Goal: Task Accomplishment & Management: Manage account settings

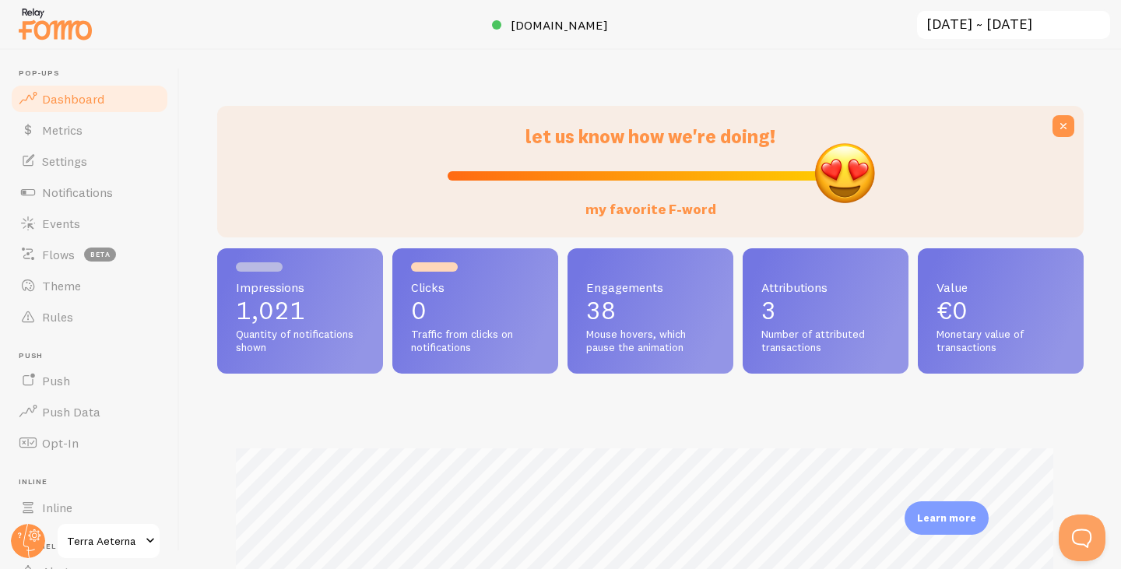
drag, startPoint x: 646, startPoint y: 179, endPoint x: 945, endPoint y: 174, distance: 299.0
type input "100"
click at [853, 174] on input "my favorite F-word" at bounding box center [651, 176] width 406 height 19
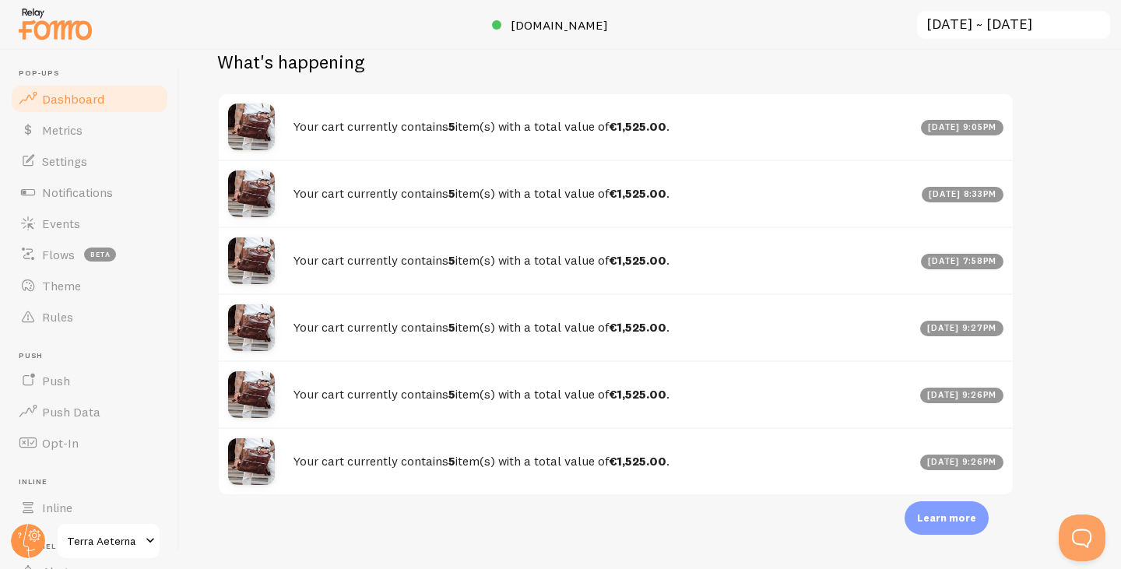
scroll to position [936, 0]
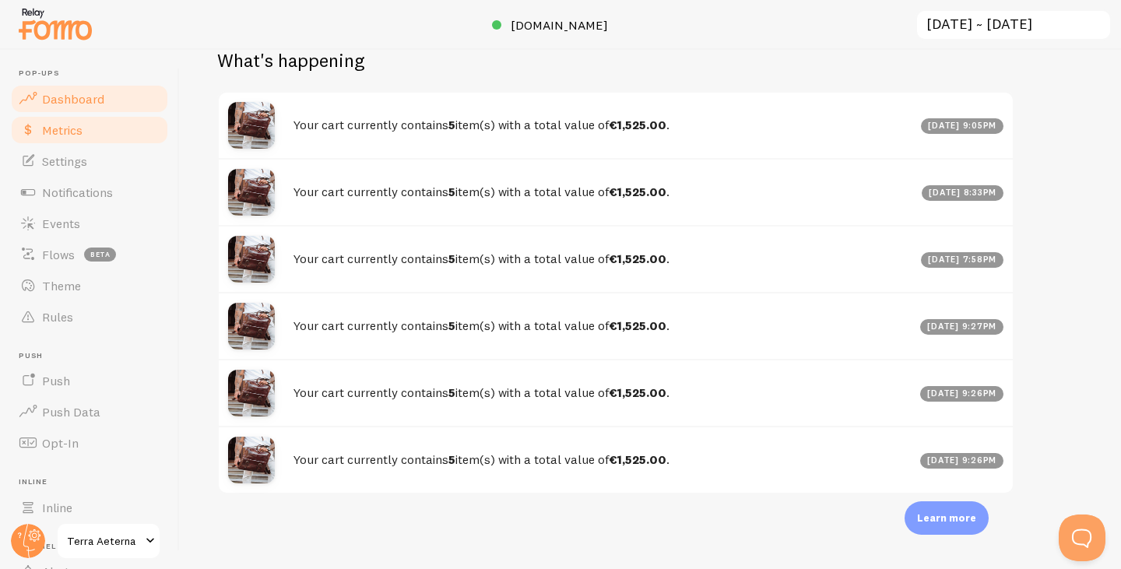
click at [39, 142] on link "Metrics" at bounding box center [89, 129] width 160 height 31
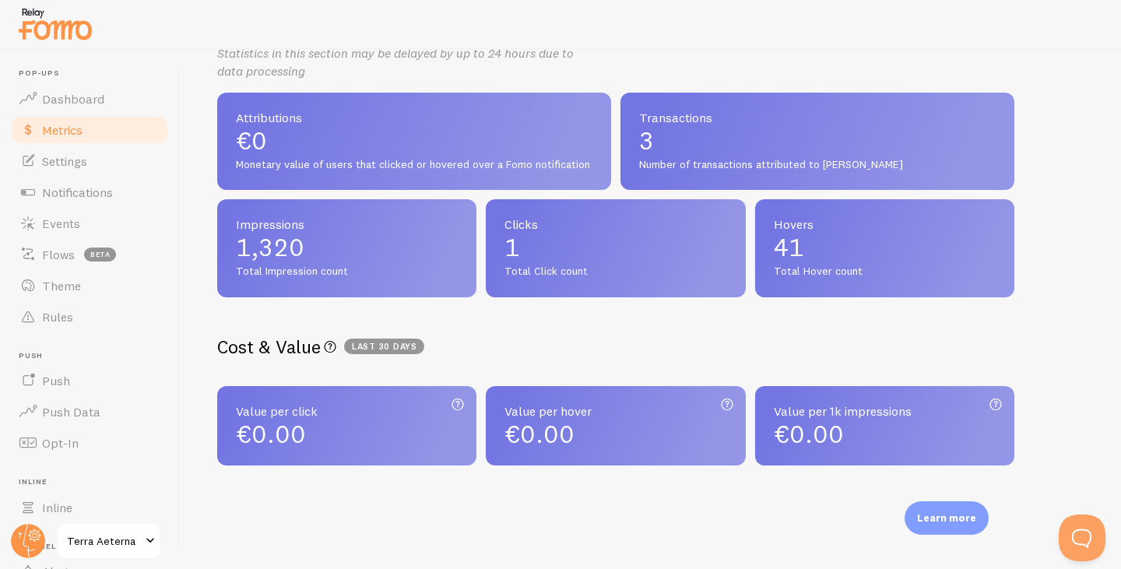
scroll to position [357, 0]
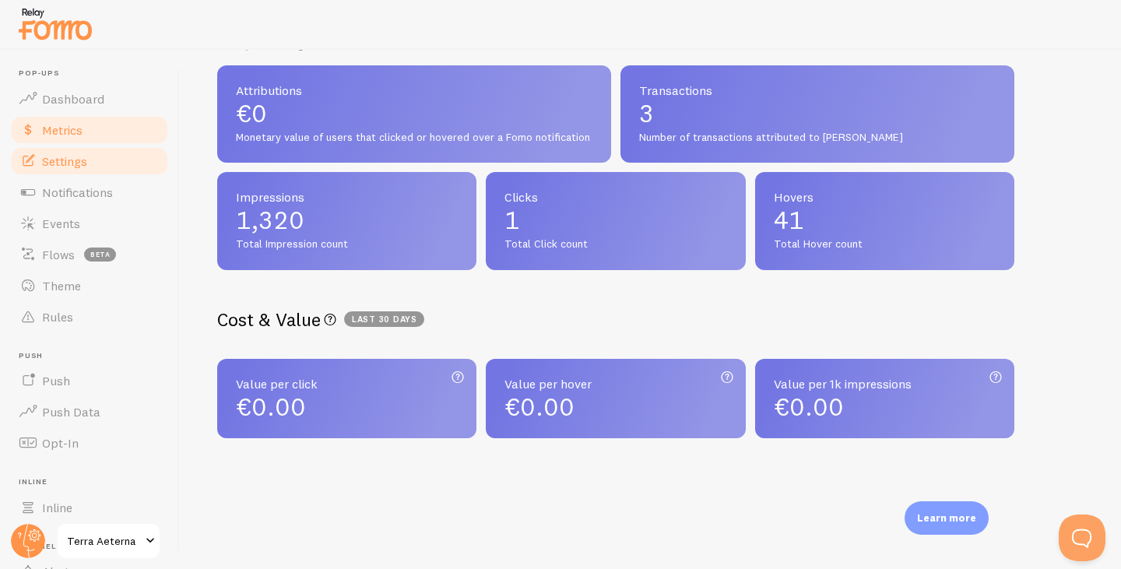
click at [112, 162] on link "Settings" at bounding box center [89, 161] width 160 height 31
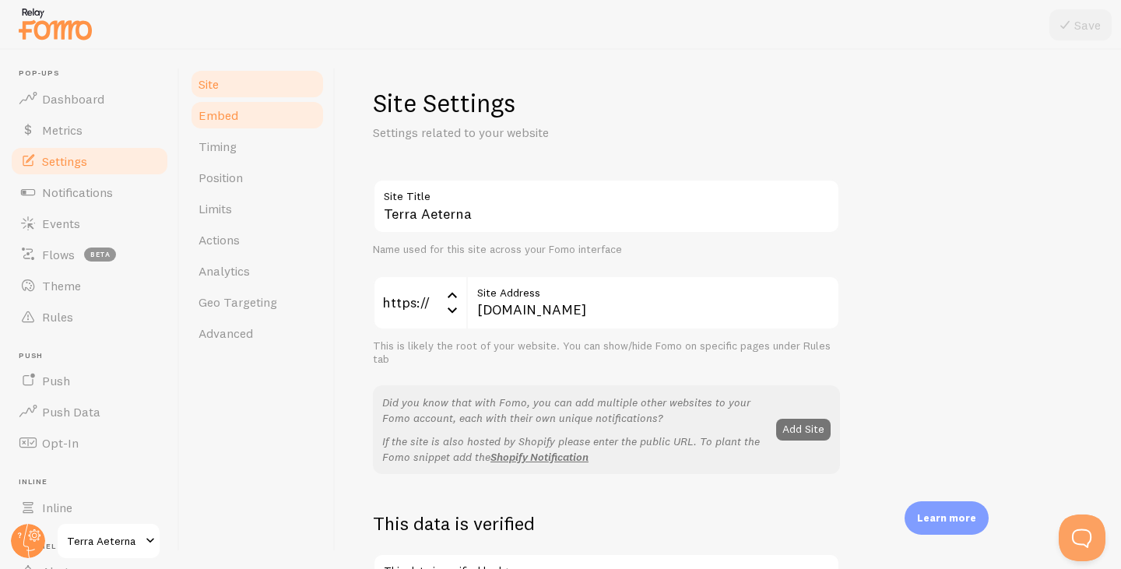
click at [256, 111] on link "Embed" at bounding box center [257, 115] width 136 height 31
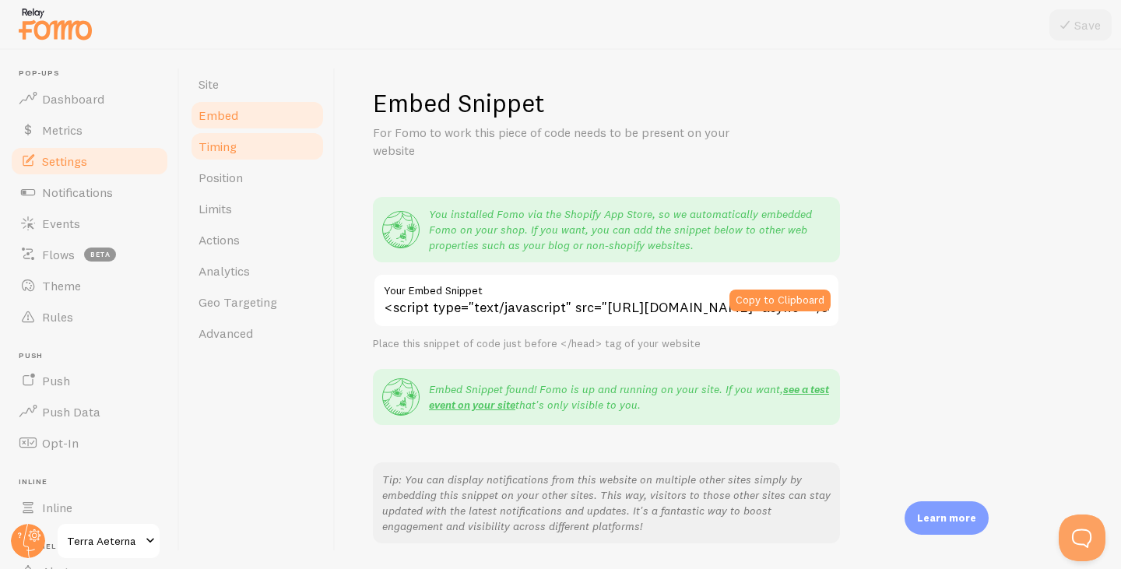
click at [257, 146] on link "Timing" at bounding box center [257, 146] width 136 height 31
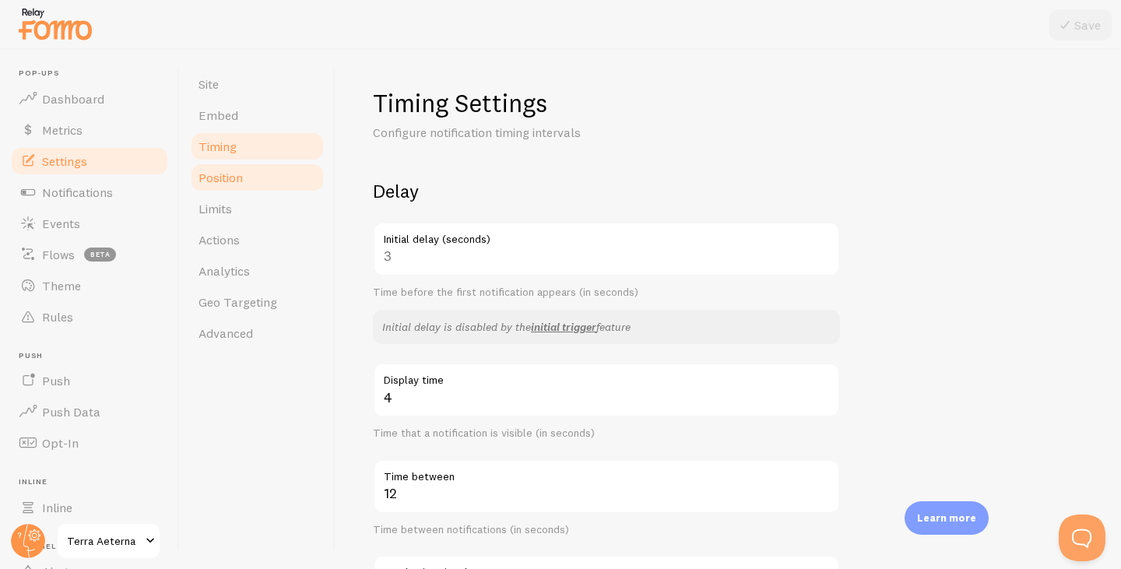
click at [255, 171] on link "Position" at bounding box center [257, 177] width 136 height 31
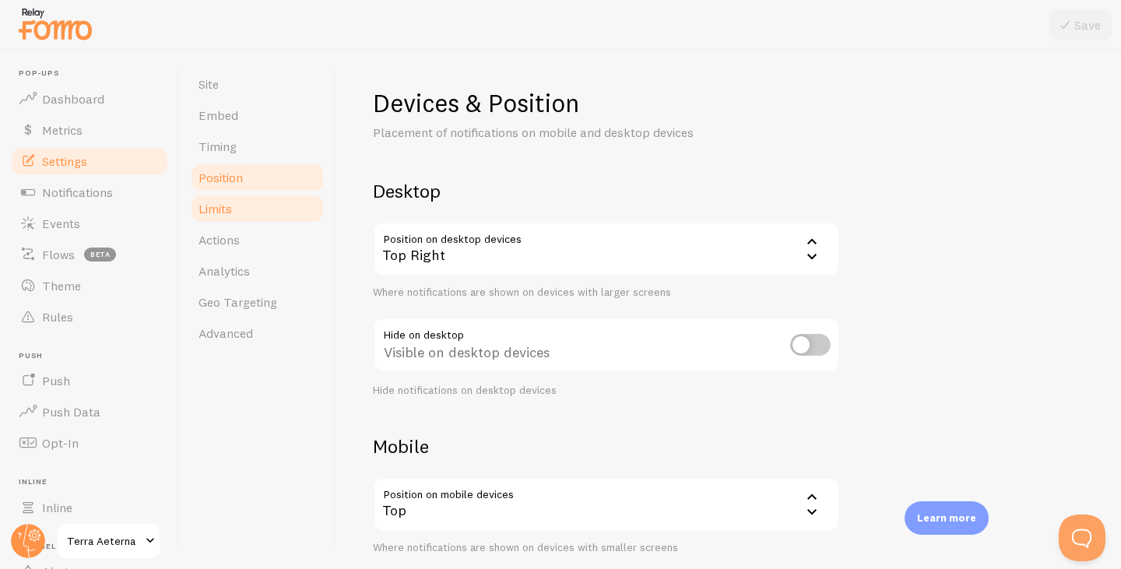
click at [224, 209] on span "Limits" at bounding box center [215, 209] width 33 height 16
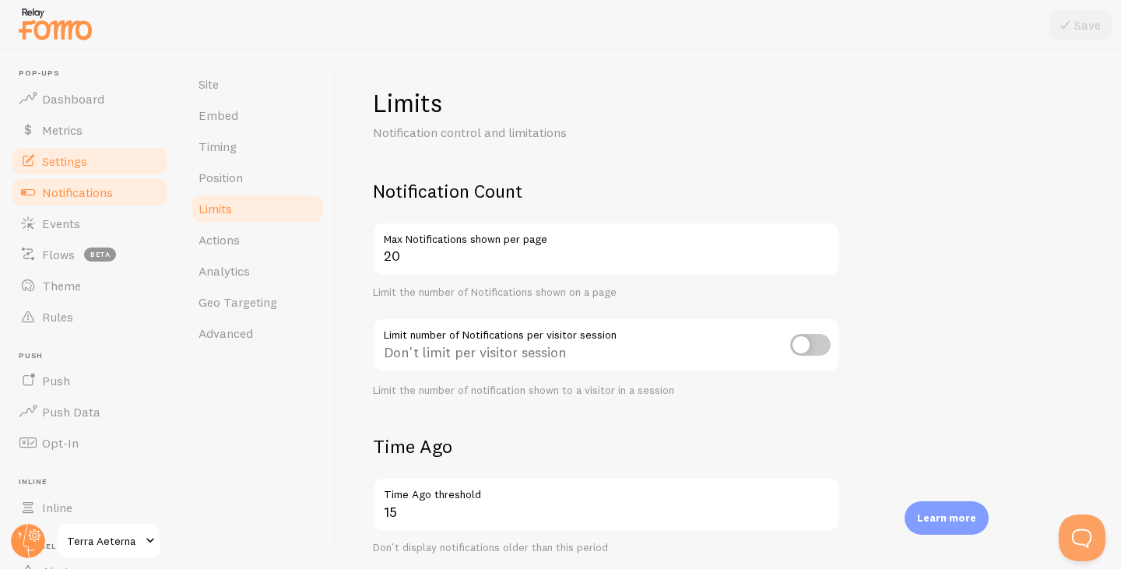
click at [94, 195] on span "Notifications" at bounding box center [77, 192] width 71 height 16
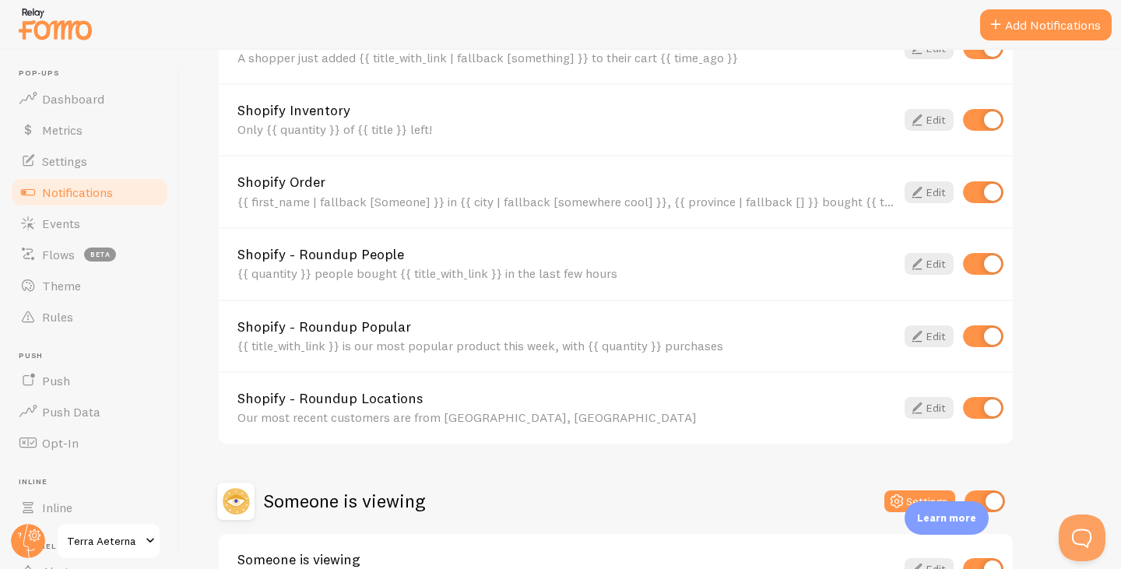
scroll to position [918, 0]
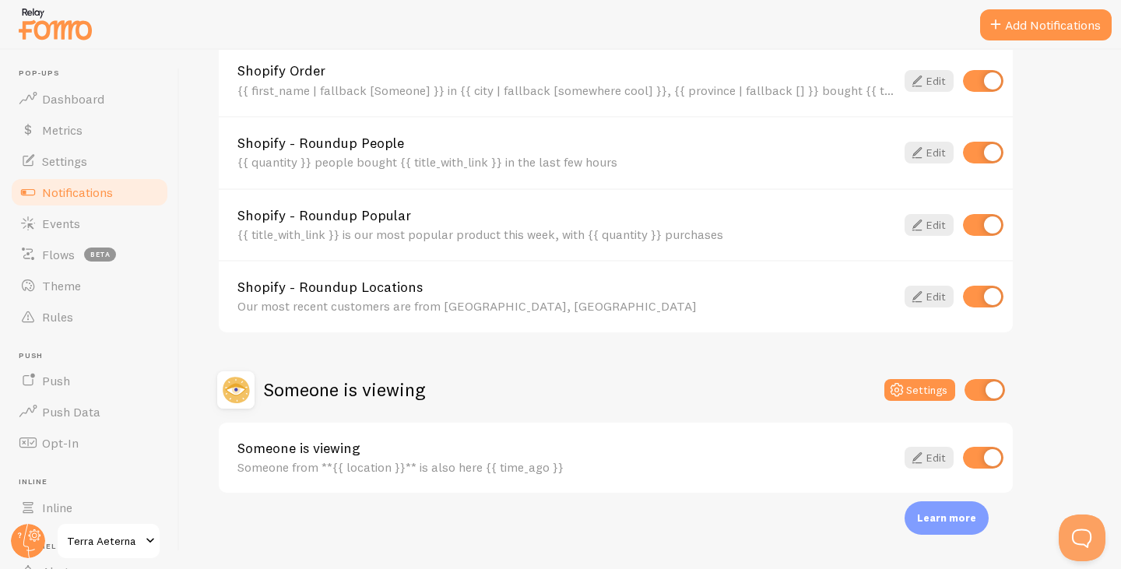
click at [7, 239] on header "Pop-ups Dashboard Metrics Settings Notifications Events Flows beta Theme Rules …" at bounding box center [89, 309] width 179 height 519
click at [36, 224] on span at bounding box center [28, 223] width 19 height 19
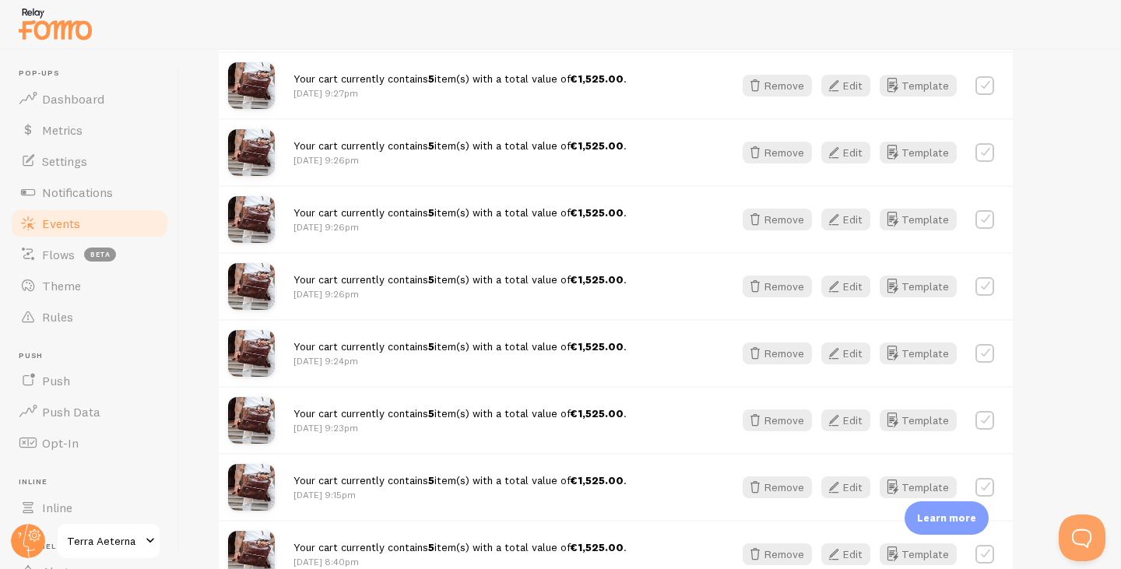
scroll to position [701, 0]
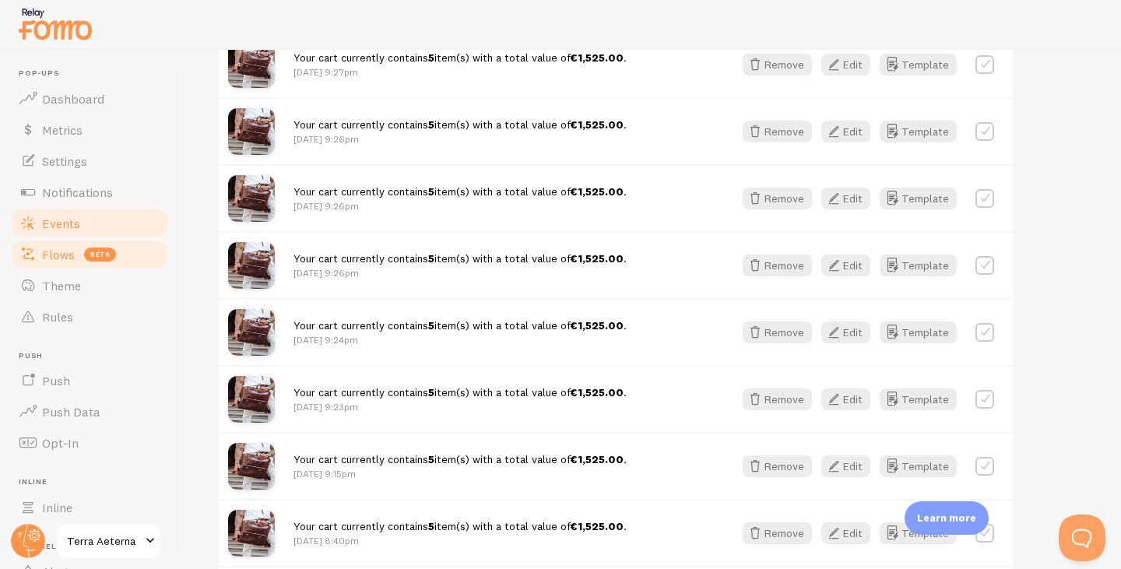
click at [44, 250] on span "Flows" at bounding box center [58, 255] width 33 height 16
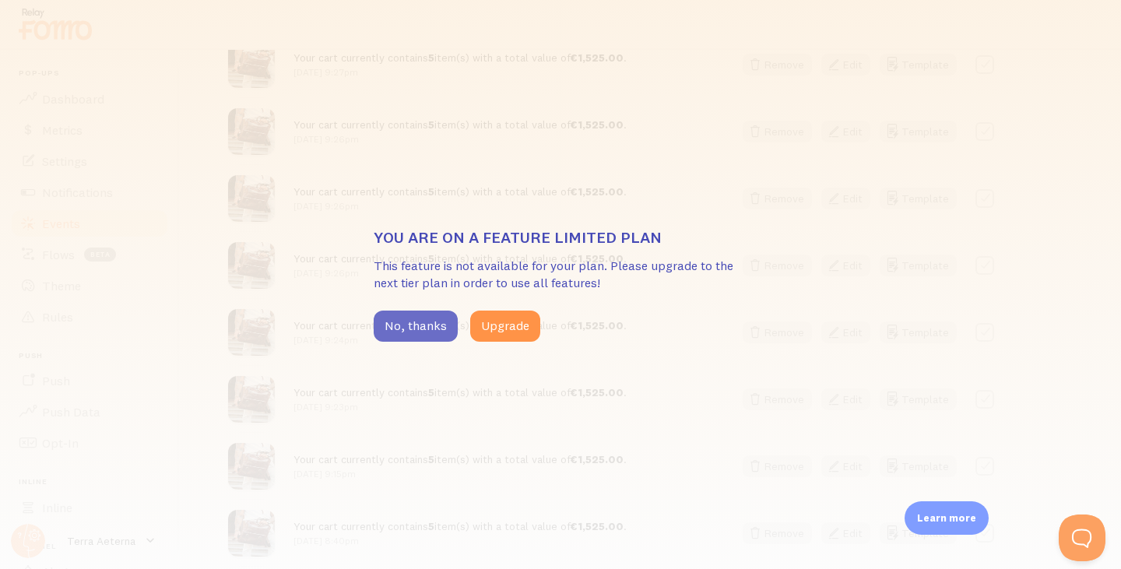
click at [385, 329] on button "No, thanks" at bounding box center [416, 326] width 84 height 31
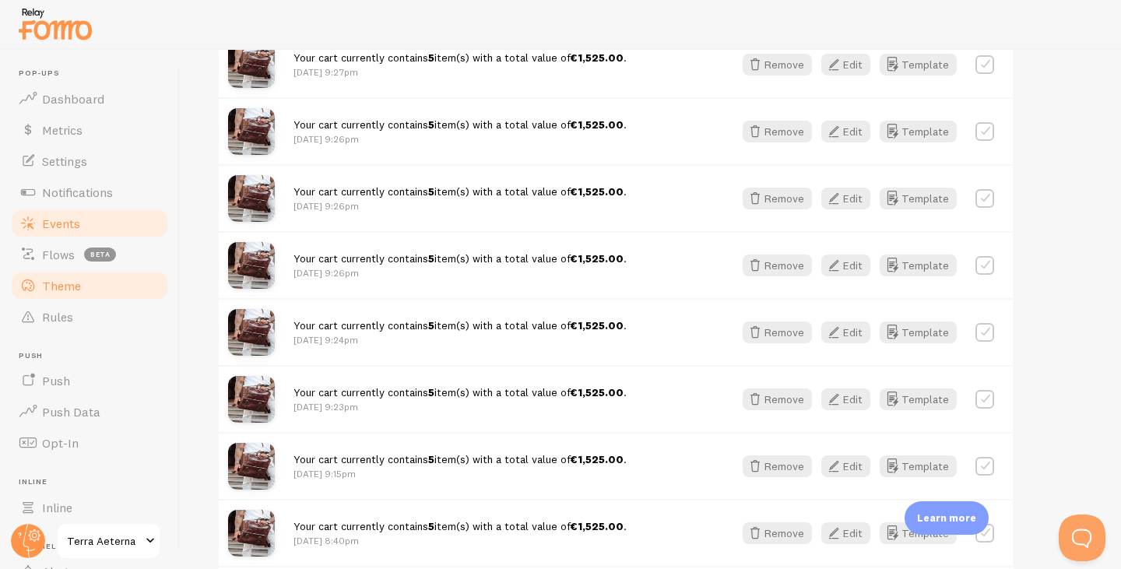
click at [100, 293] on link "Theme" at bounding box center [89, 285] width 160 height 31
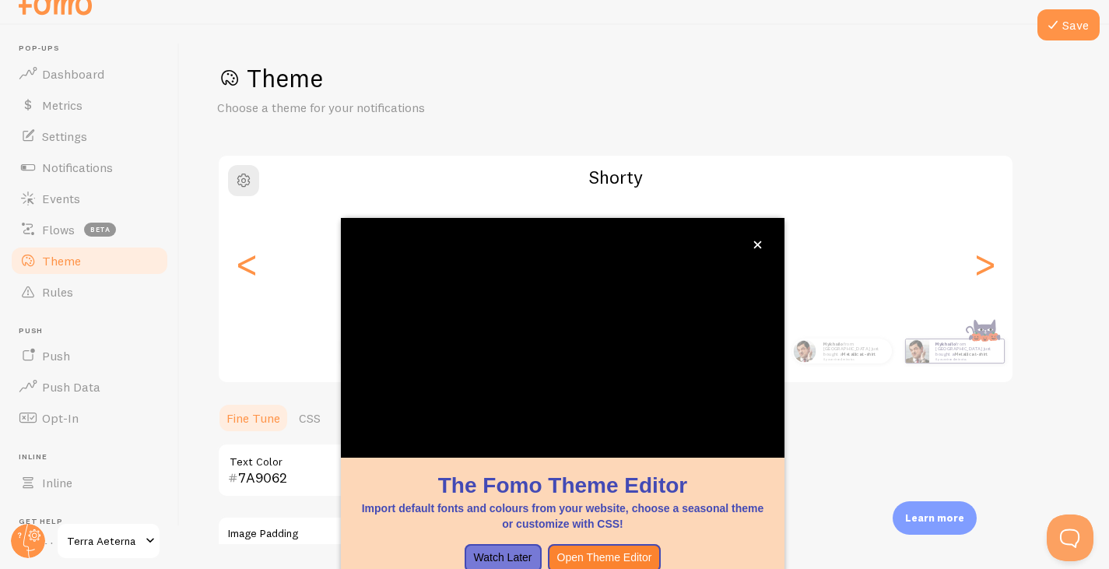
scroll to position [133, 0]
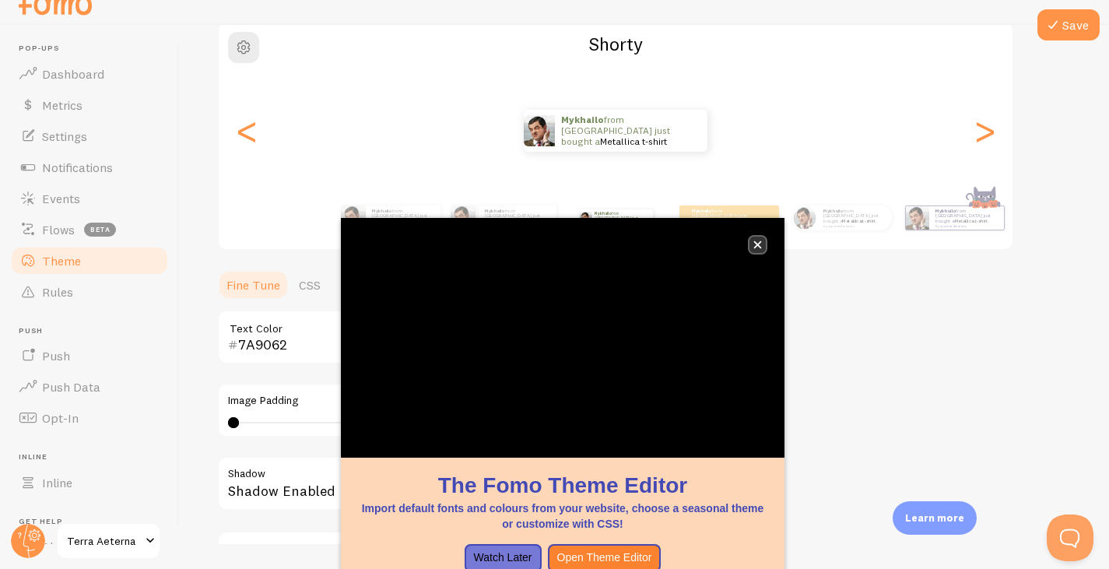
click at [759, 240] on button "close," at bounding box center [758, 245] width 16 height 16
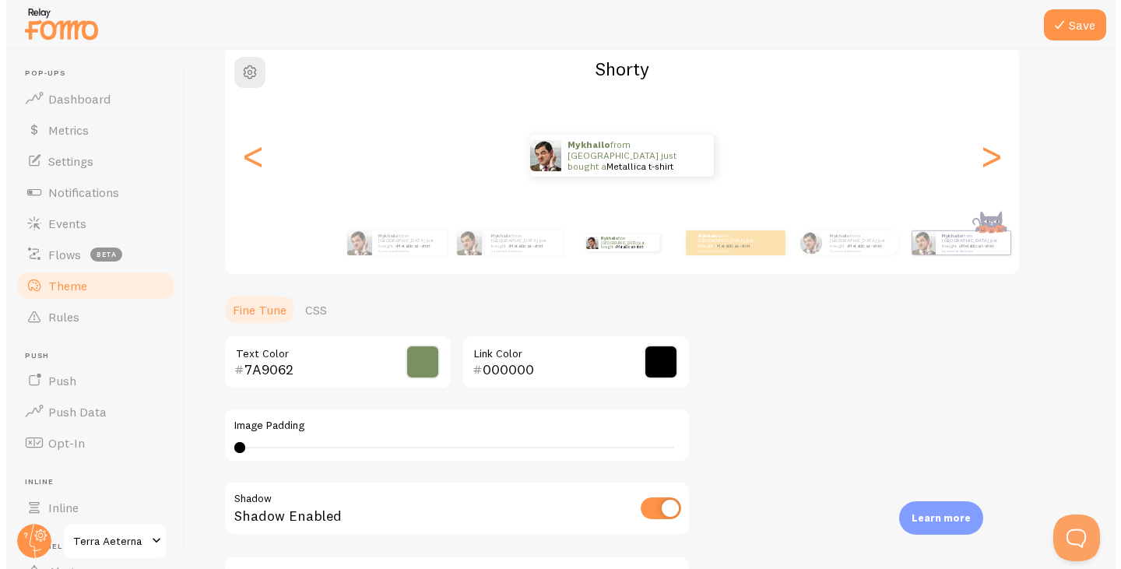
scroll to position [0, 0]
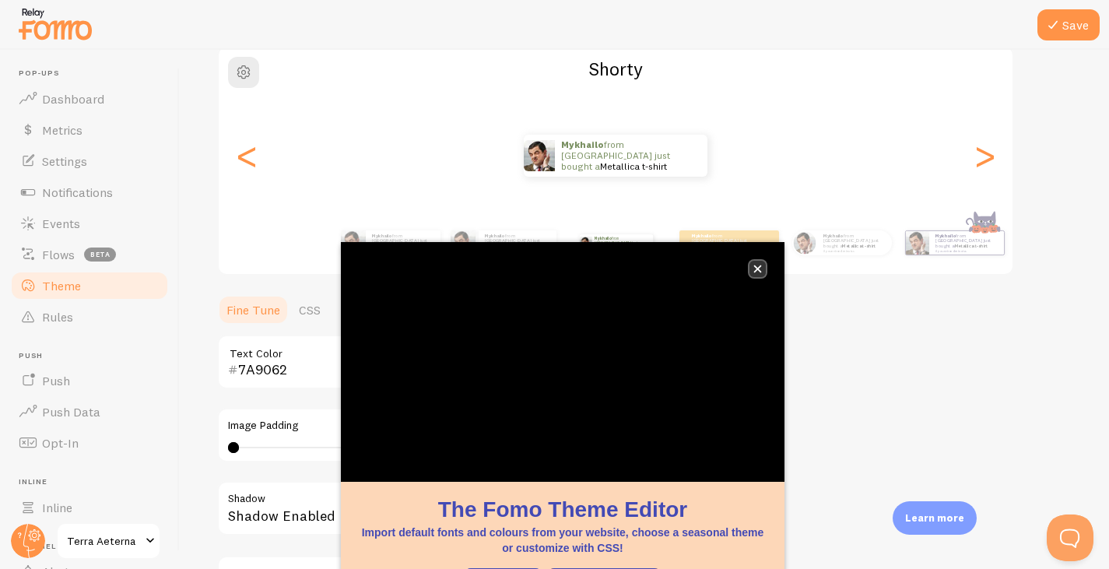
click at [764, 274] on button "close," at bounding box center [758, 269] width 16 height 16
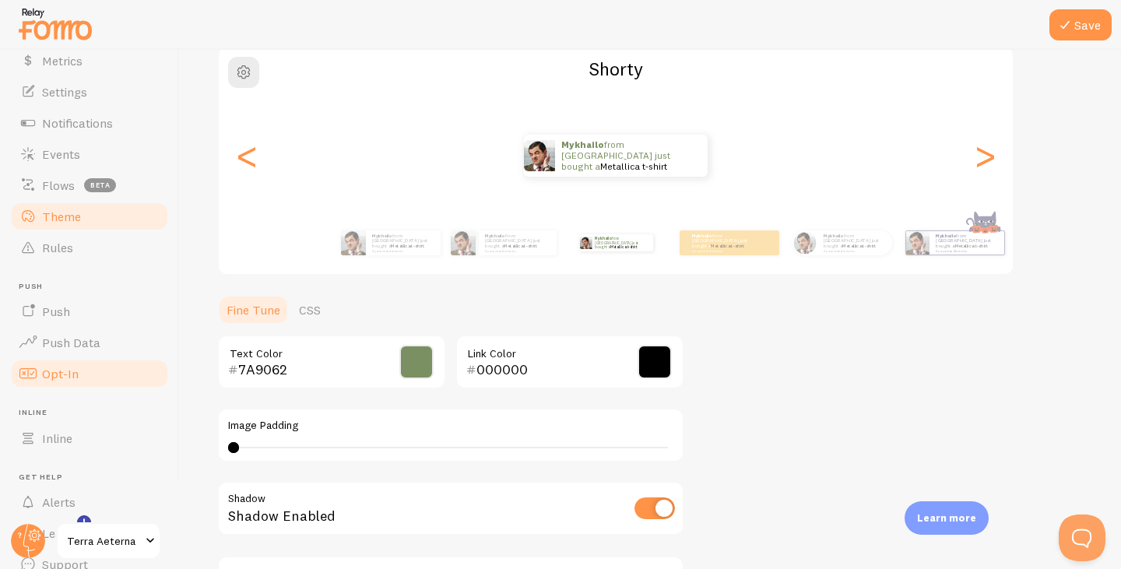
scroll to position [78, 0]
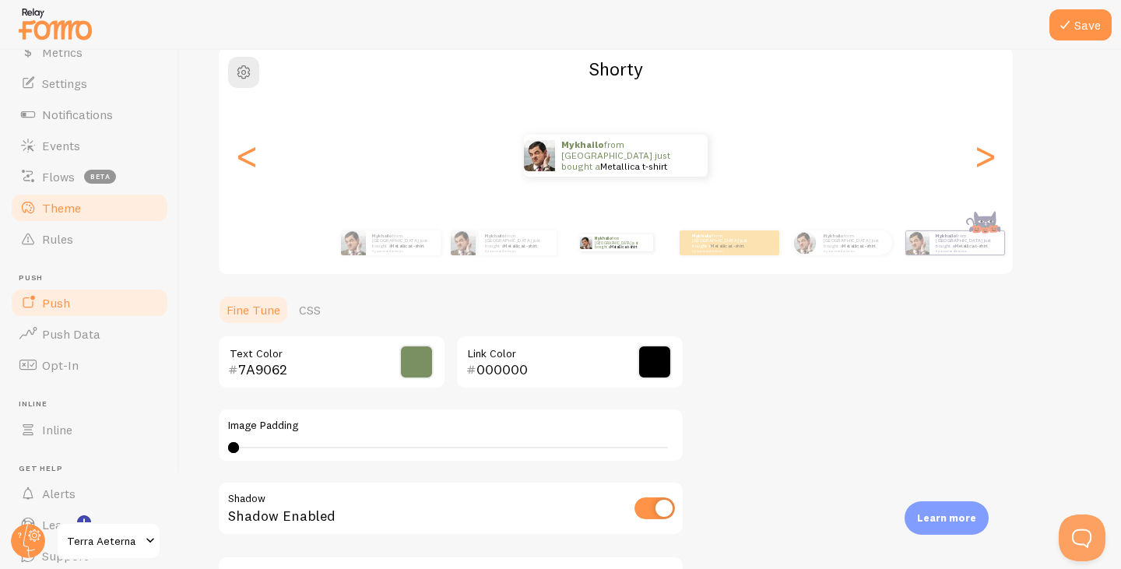
click at [55, 305] on span "Push" at bounding box center [56, 303] width 28 height 16
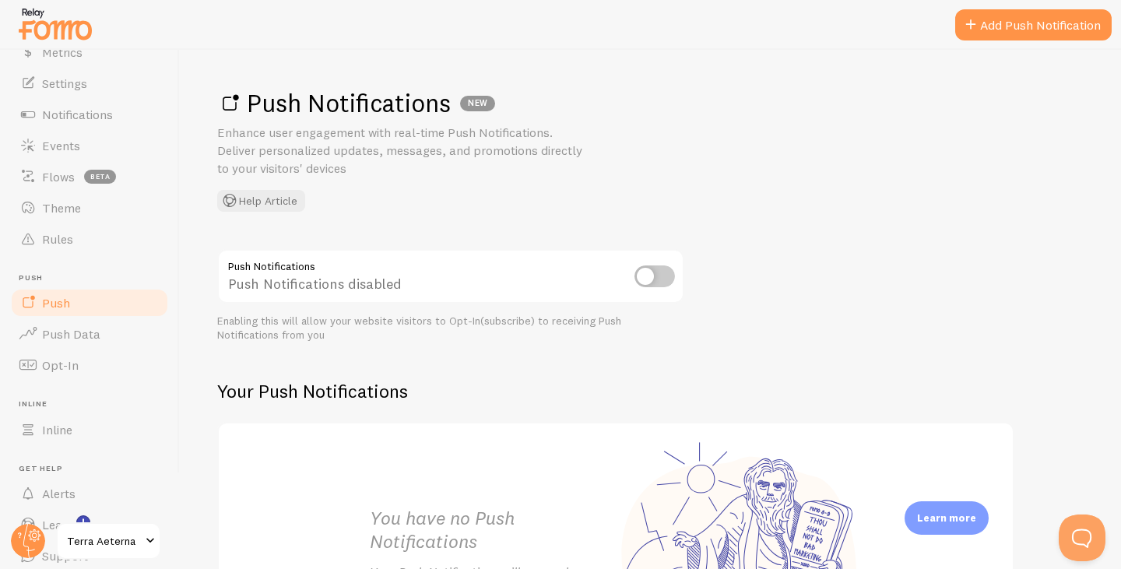
click at [655, 277] on input "checkbox" at bounding box center [654, 276] width 40 height 22
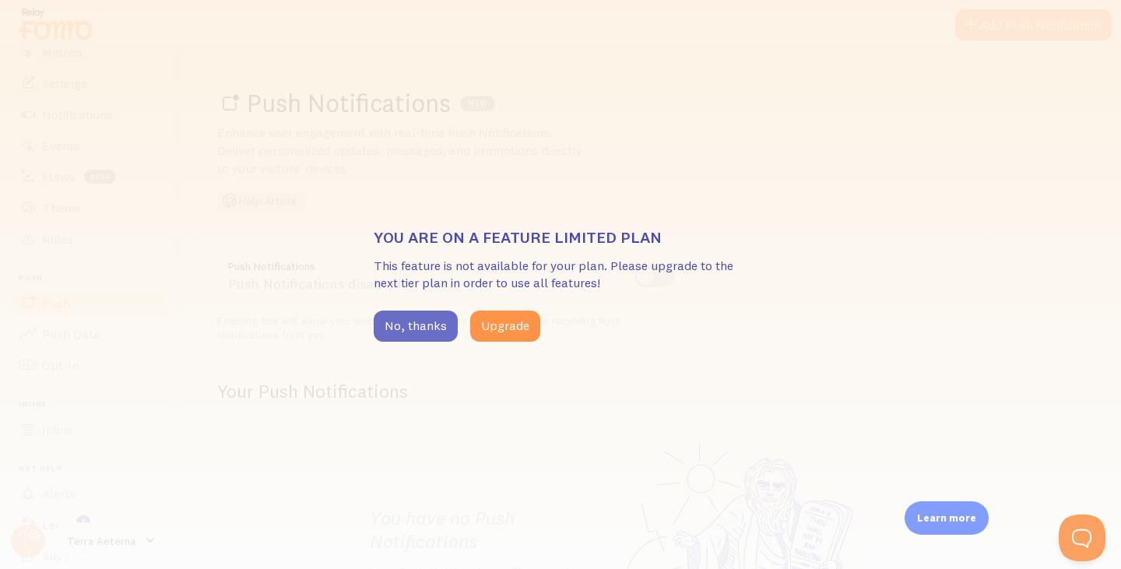
click at [390, 334] on button "No, thanks" at bounding box center [416, 326] width 84 height 31
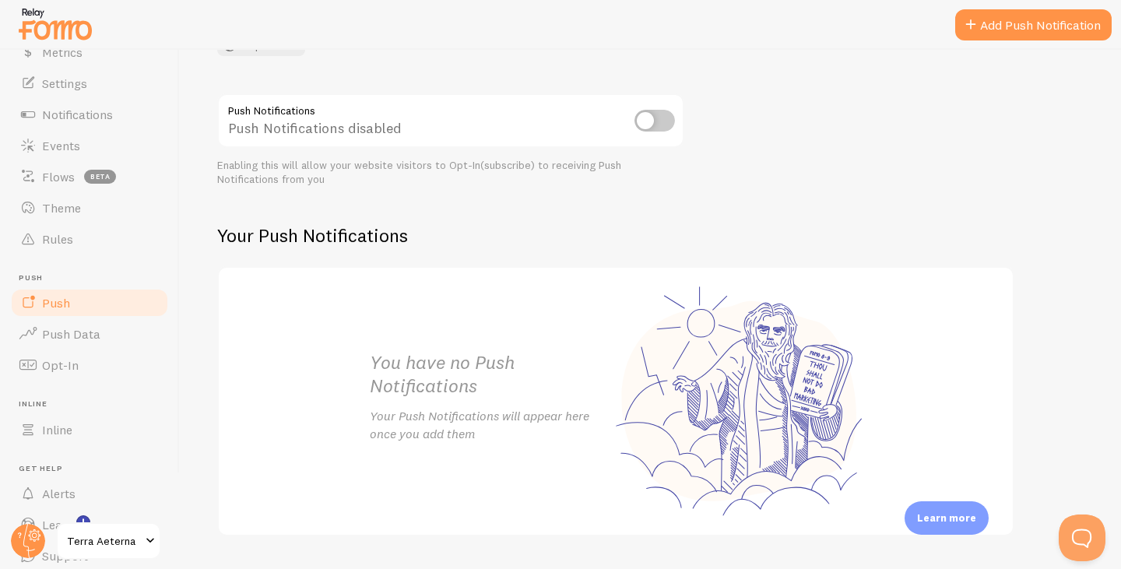
scroll to position [197, 0]
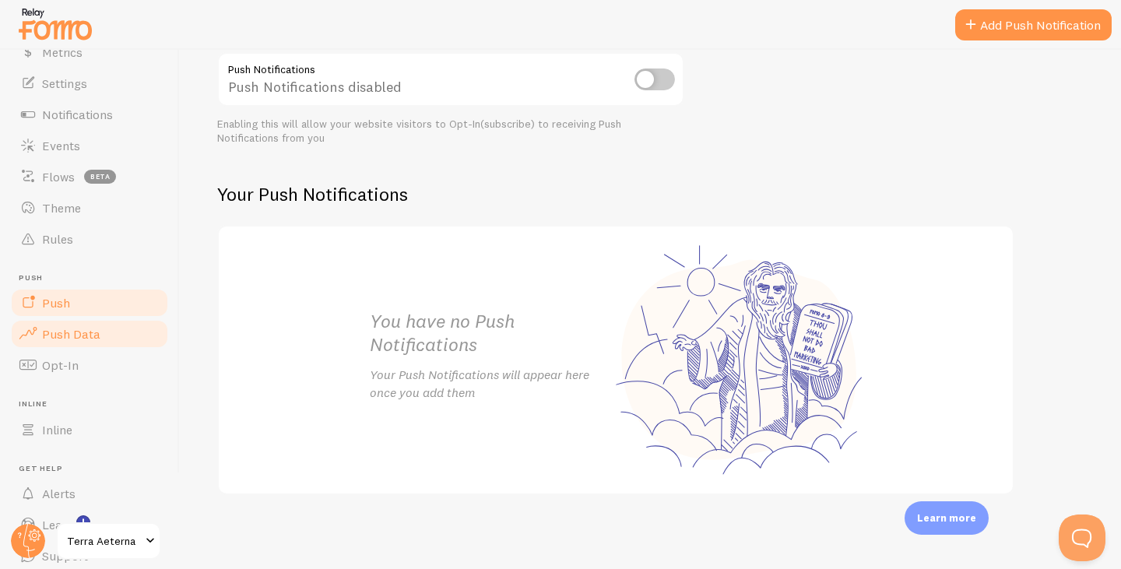
click at [54, 331] on span "Push Data" at bounding box center [71, 334] width 58 height 16
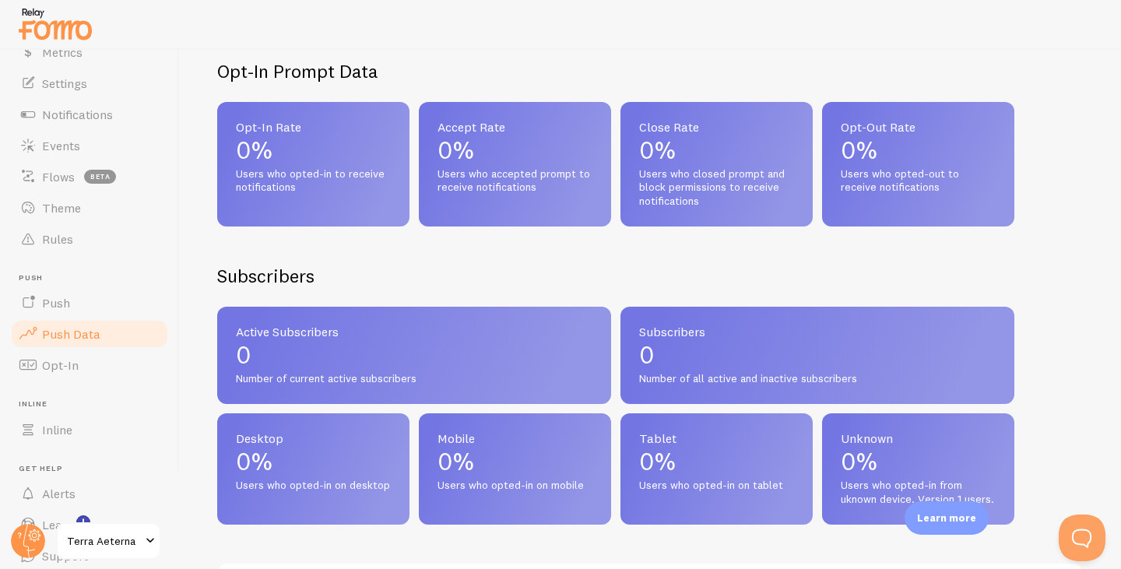
scroll to position [545, 0]
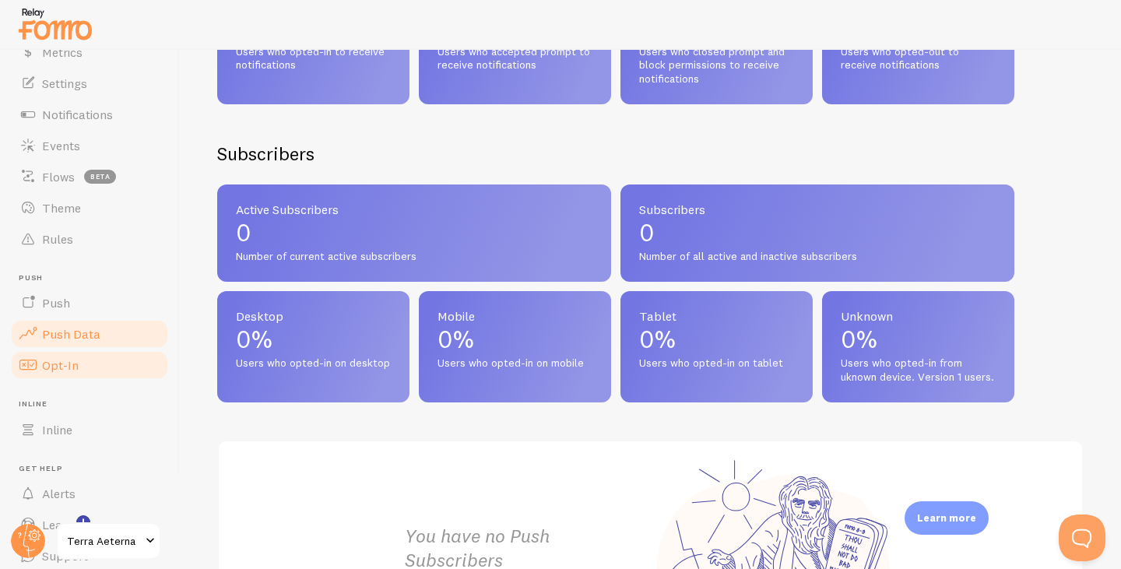
click at [62, 360] on span "Opt-In" at bounding box center [60, 365] width 37 height 16
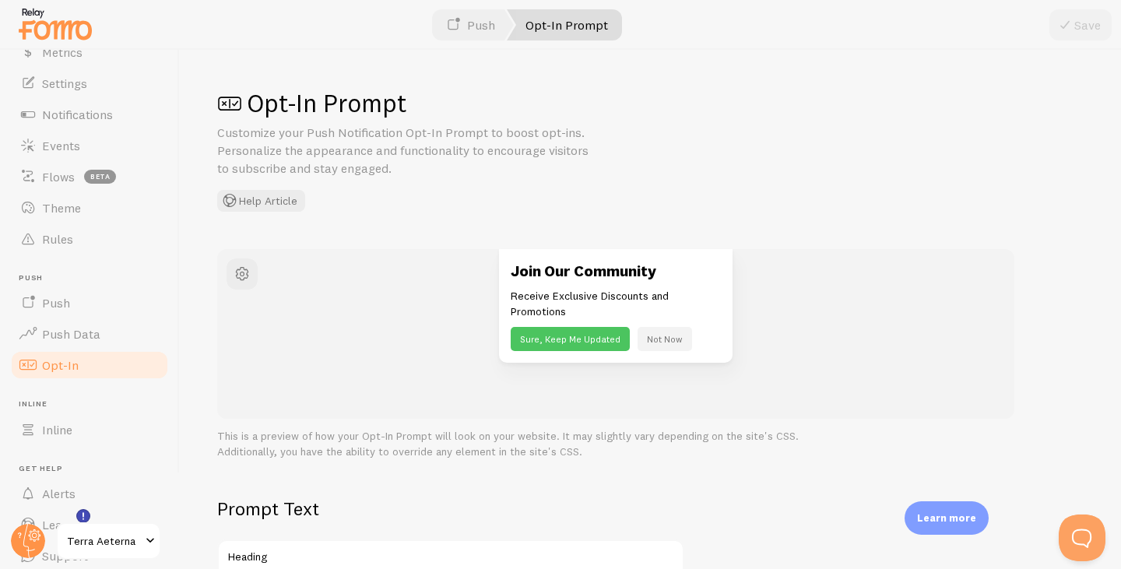
scroll to position [136, 0]
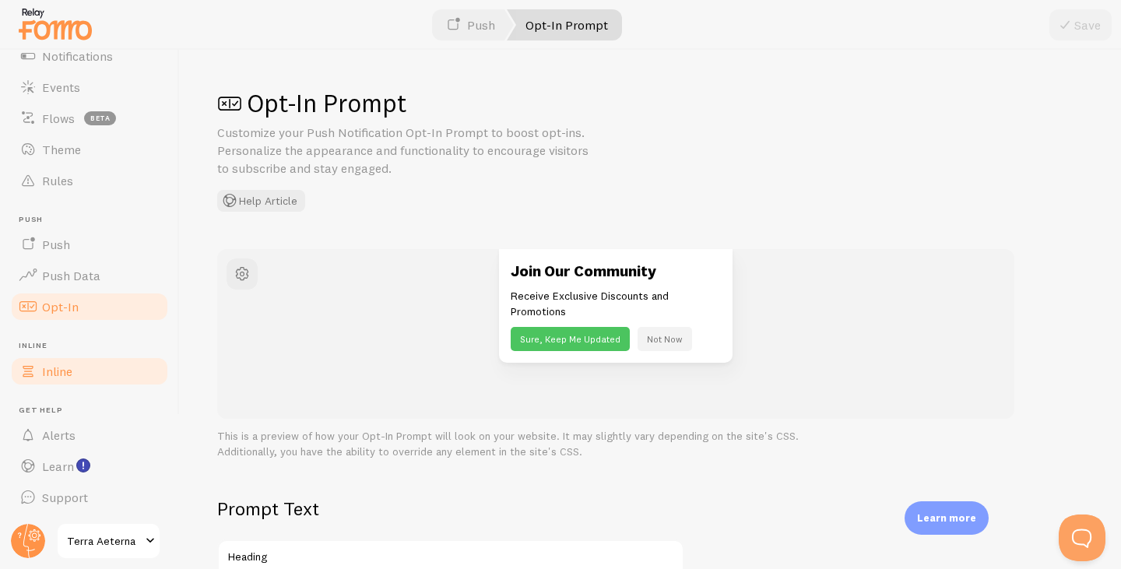
click at [58, 374] on span "Inline" at bounding box center [57, 372] width 30 height 16
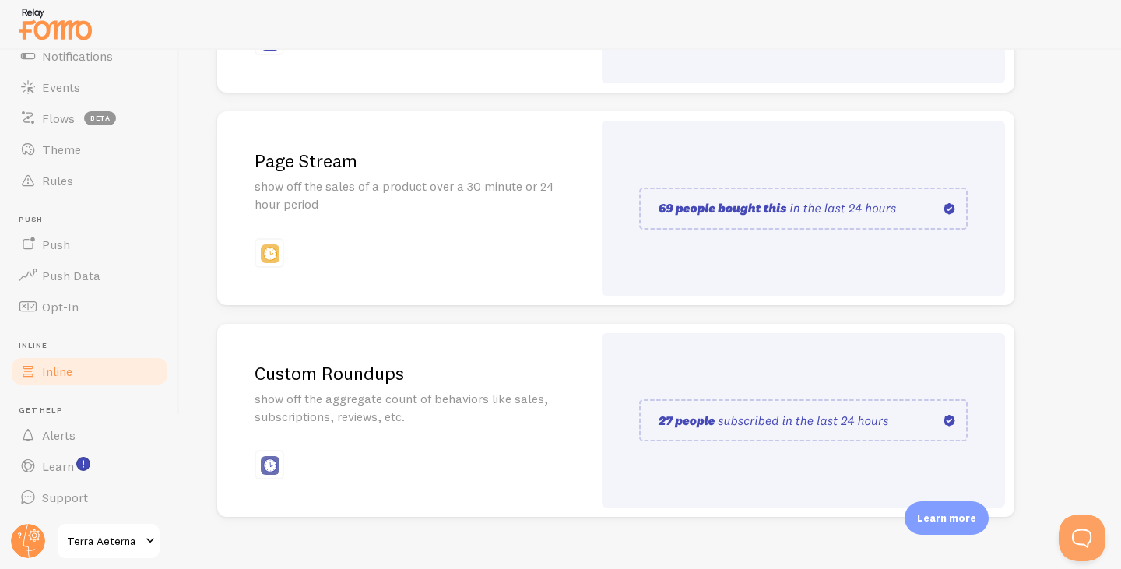
scroll to position [372, 0]
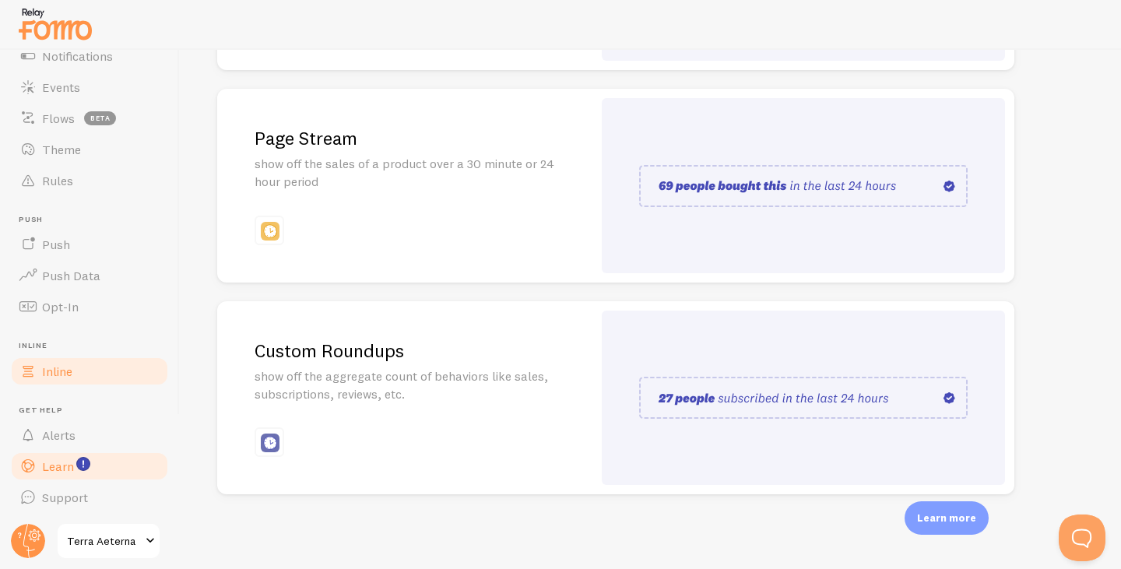
click at [65, 469] on span "Learn" at bounding box center [58, 467] width 32 height 16
